Goal: Transaction & Acquisition: Purchase product/service

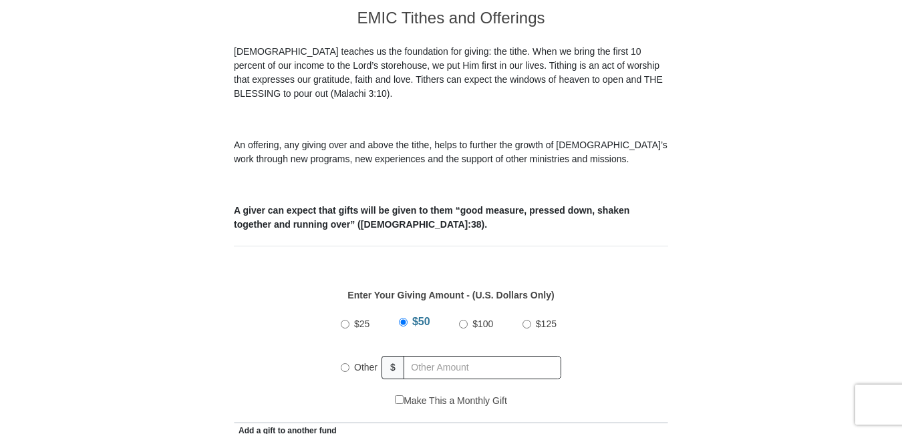
click at [344, 320] on input "$25" at bounding box center [345, 324] width 9 height 9
radio input "true"
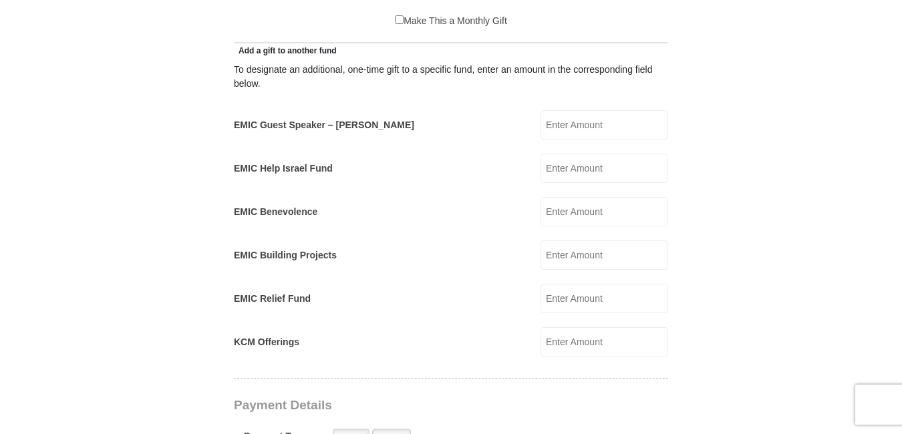
scroll to position [1140, 0]
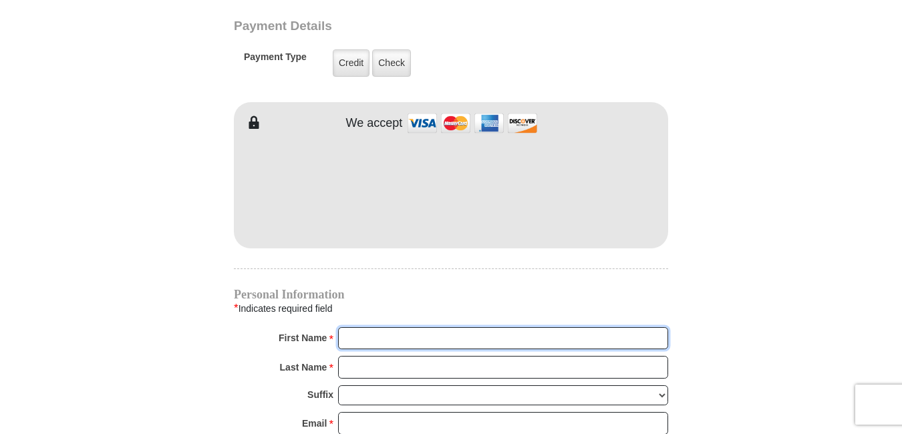
click at [361, 327] on input "First Name *" at bounding box center [503, 338] width 330 height 23
type input "[PERSON_NAME]"
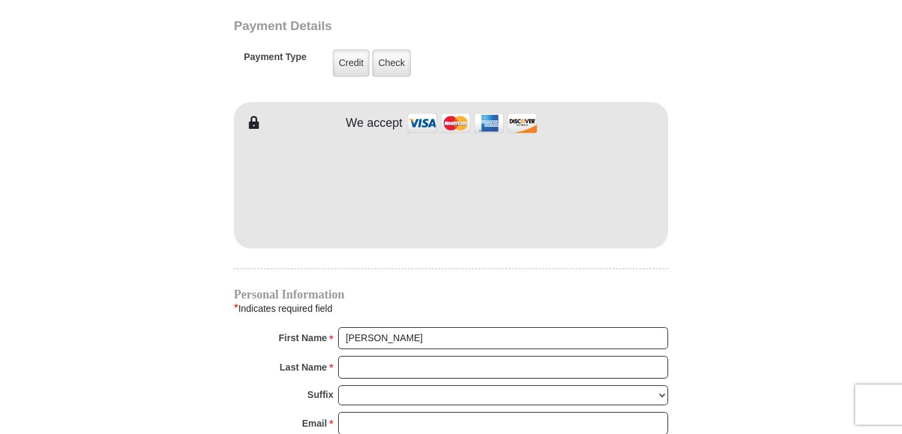
type input "40"
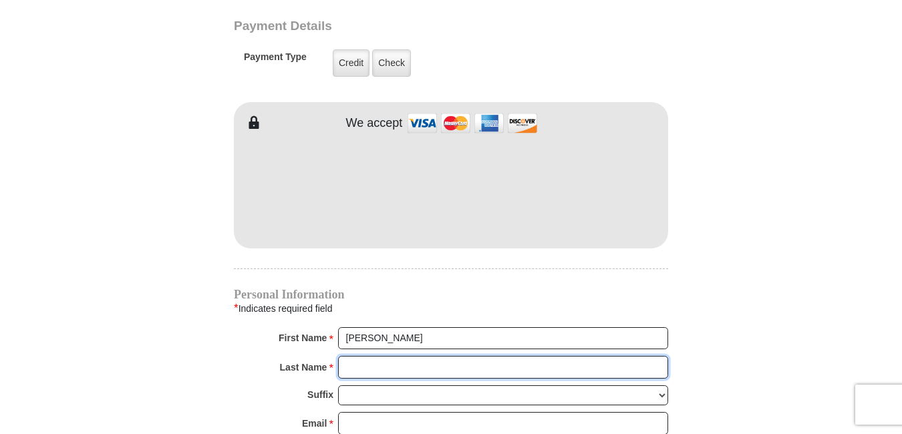
type input "[PERSON_NAME]"
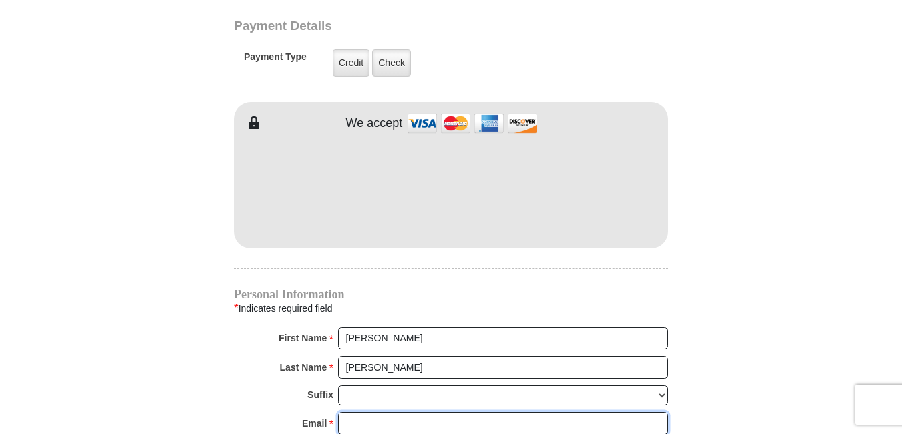
type input "[EMAIL_ADDRESS][DOMAIN_NAME]"
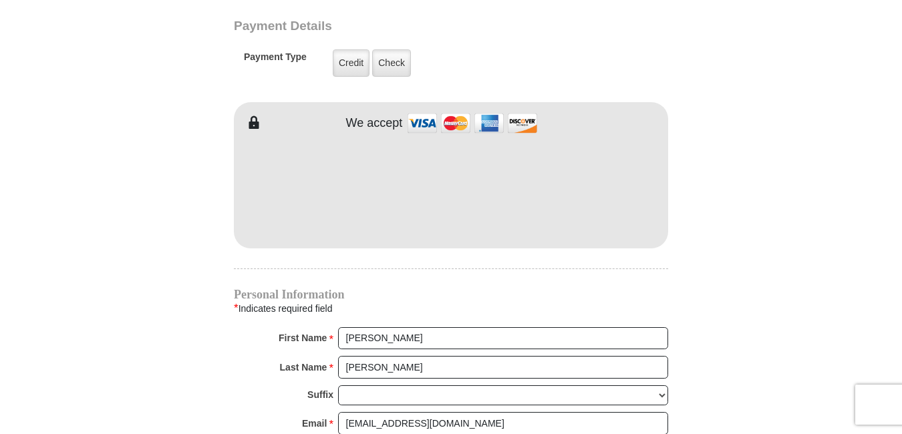
type input "[DOMAIN_NAME] 425"
type input "Bear"
select select "DE"
type input "19701"
type input "3023129355"
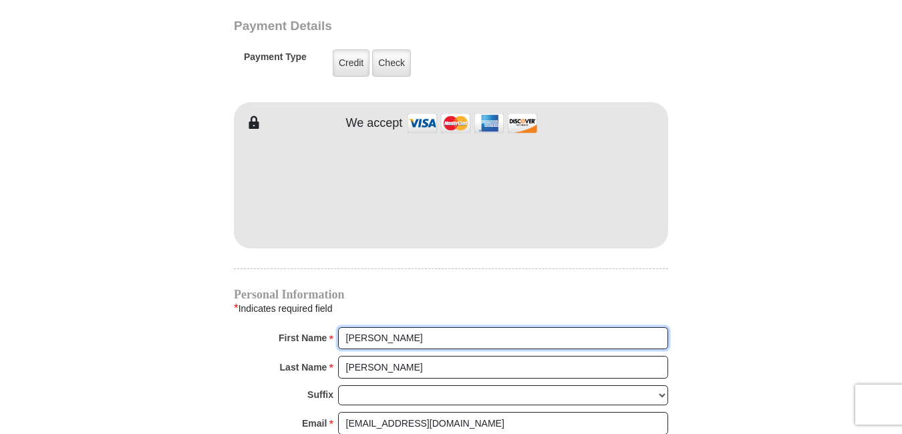
radio input "true"
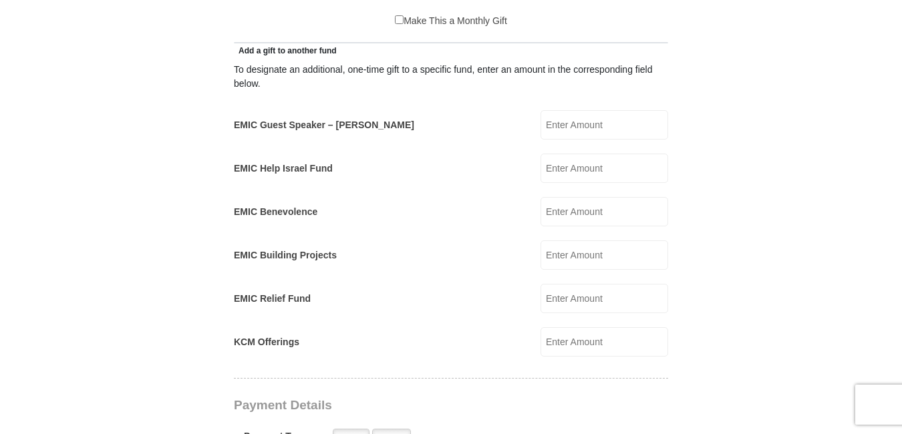
scroll to position [380, 0]
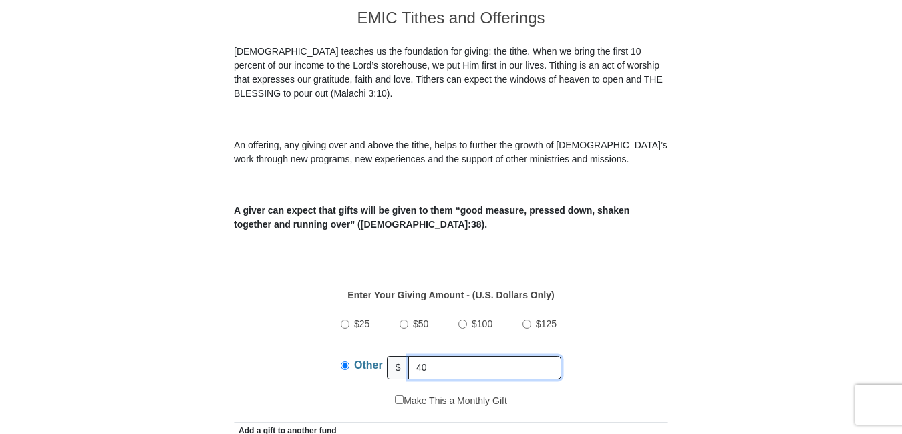
click at [432, 356] on input "40" at bounding box center [484, 367] width 153 height 23
type input "4"
click at [345, 320] on input "$25" at bounding box center [345, 324] width 9 height 9
radio input "true"
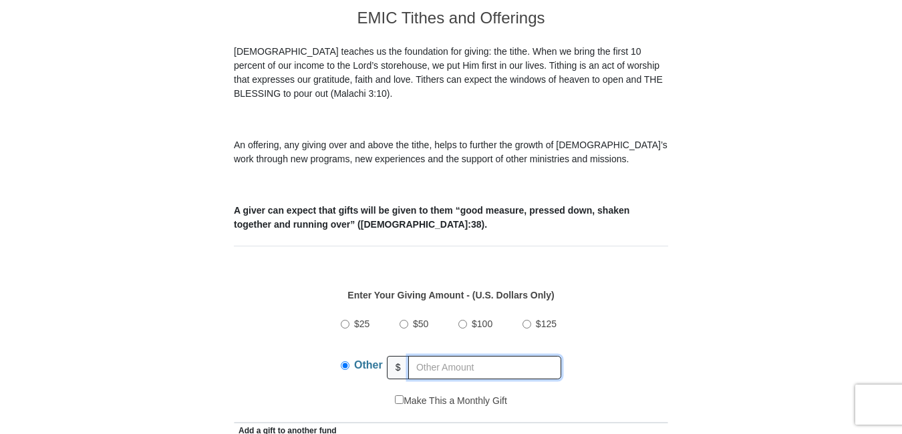
click at [415, 356] on input "text" at bounding box center [484, 367] width 153 height 23
type input "40"
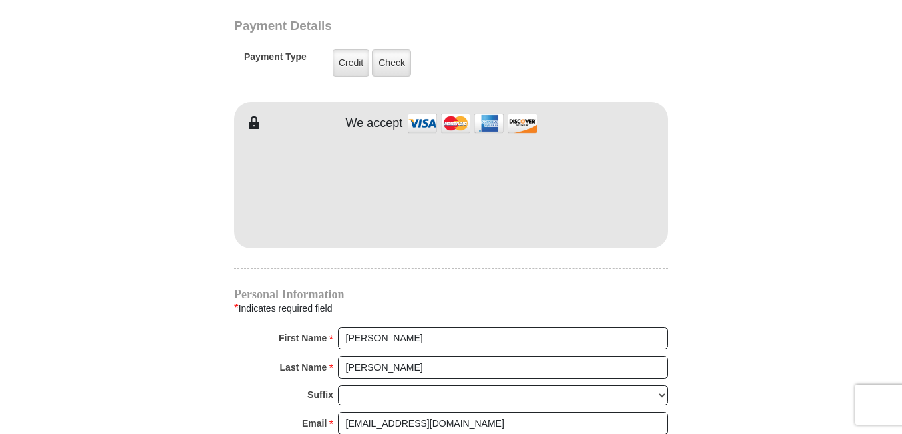
scroll to position [1520, 0]
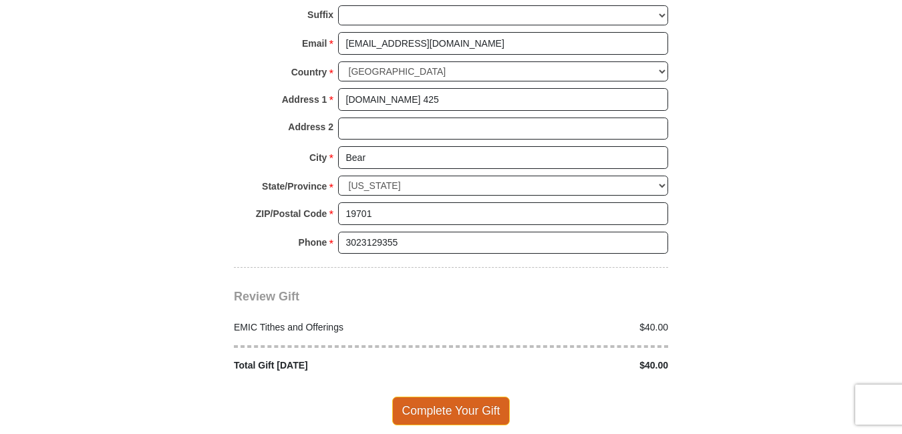
click at [464, 397] on span "Complete Your Gift" at bounding box center [451, 411] width 118 height 28
